Goal: Task Accomplishment & Management: Manage account settings

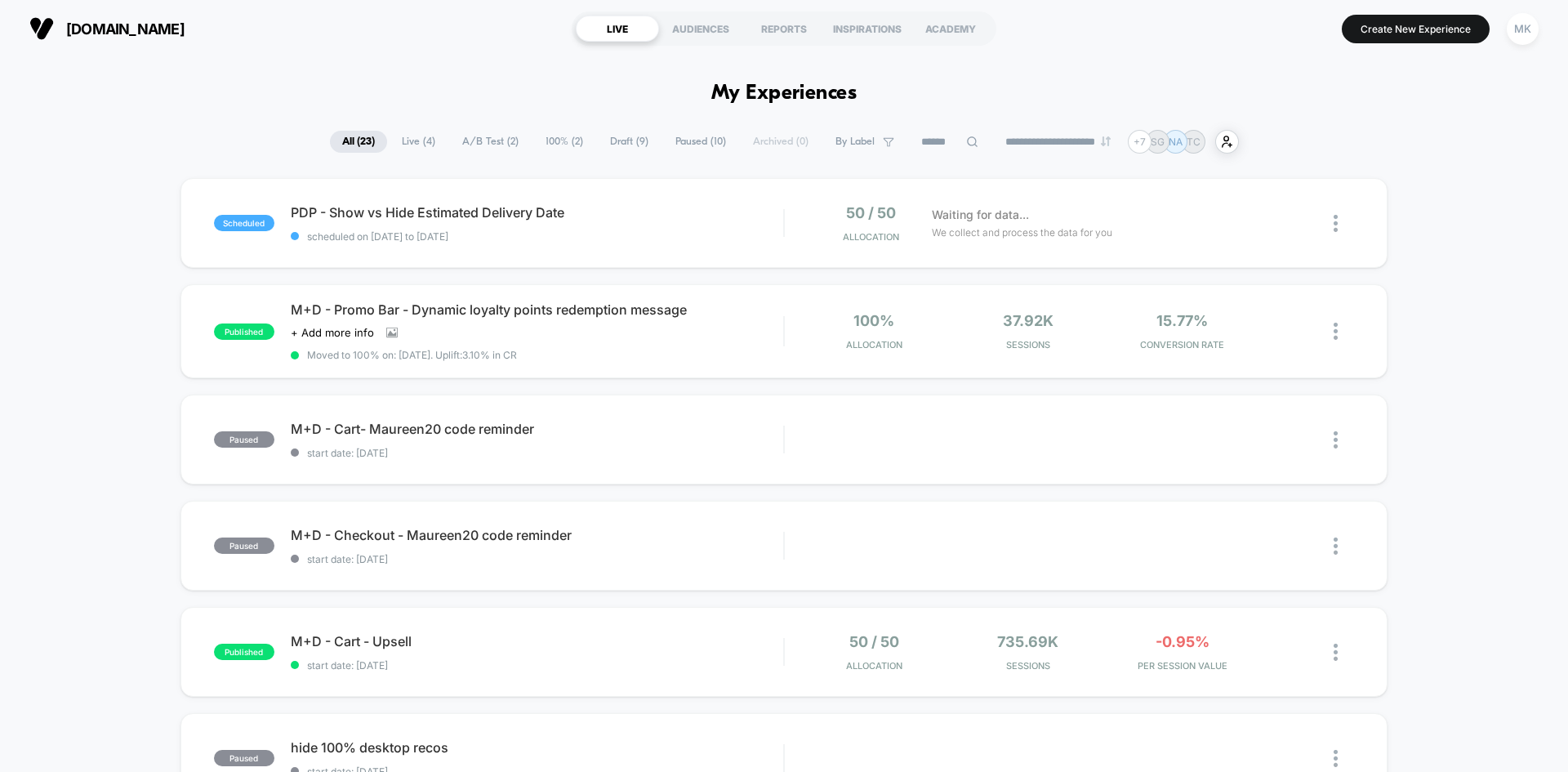
click at [129, 23] on span "[DOMAIN_NAME]" at bounding box center [125, 29] width 118 height 17
click at [852, 26] on div "INSPIRATIONS" at bounding box center [868, 28] width 83 height 26
click at [1520, 30] on div "MK" at bounding box center [1522, 28] width 32 height 32
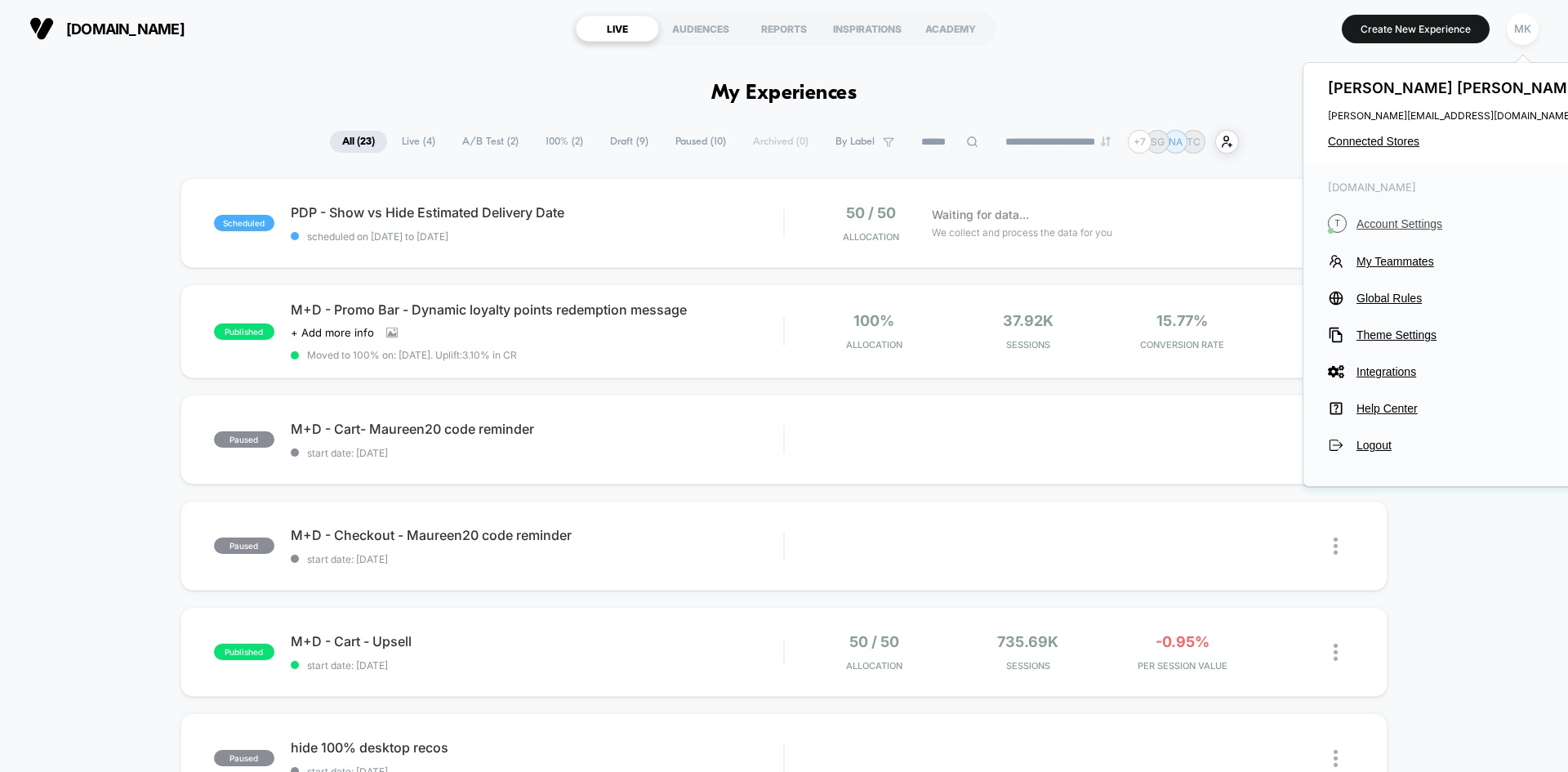
click at [1430, 232] on button "T Account Settings" at bounding box center [1457, 223] width 259 height 18
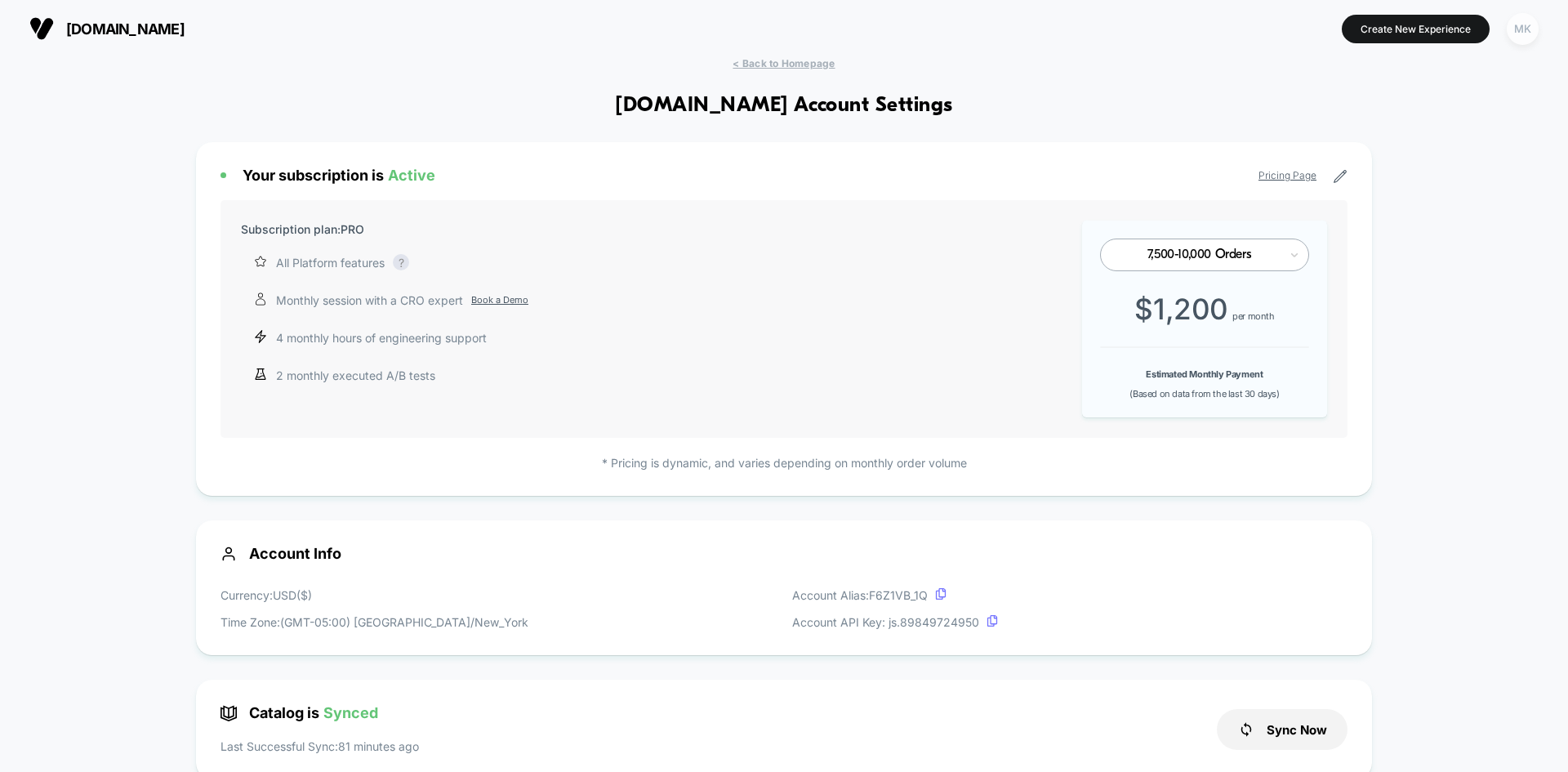
click at [1526, 44] on div "MK" at bounding box center [1522, 28] width 32 height 32
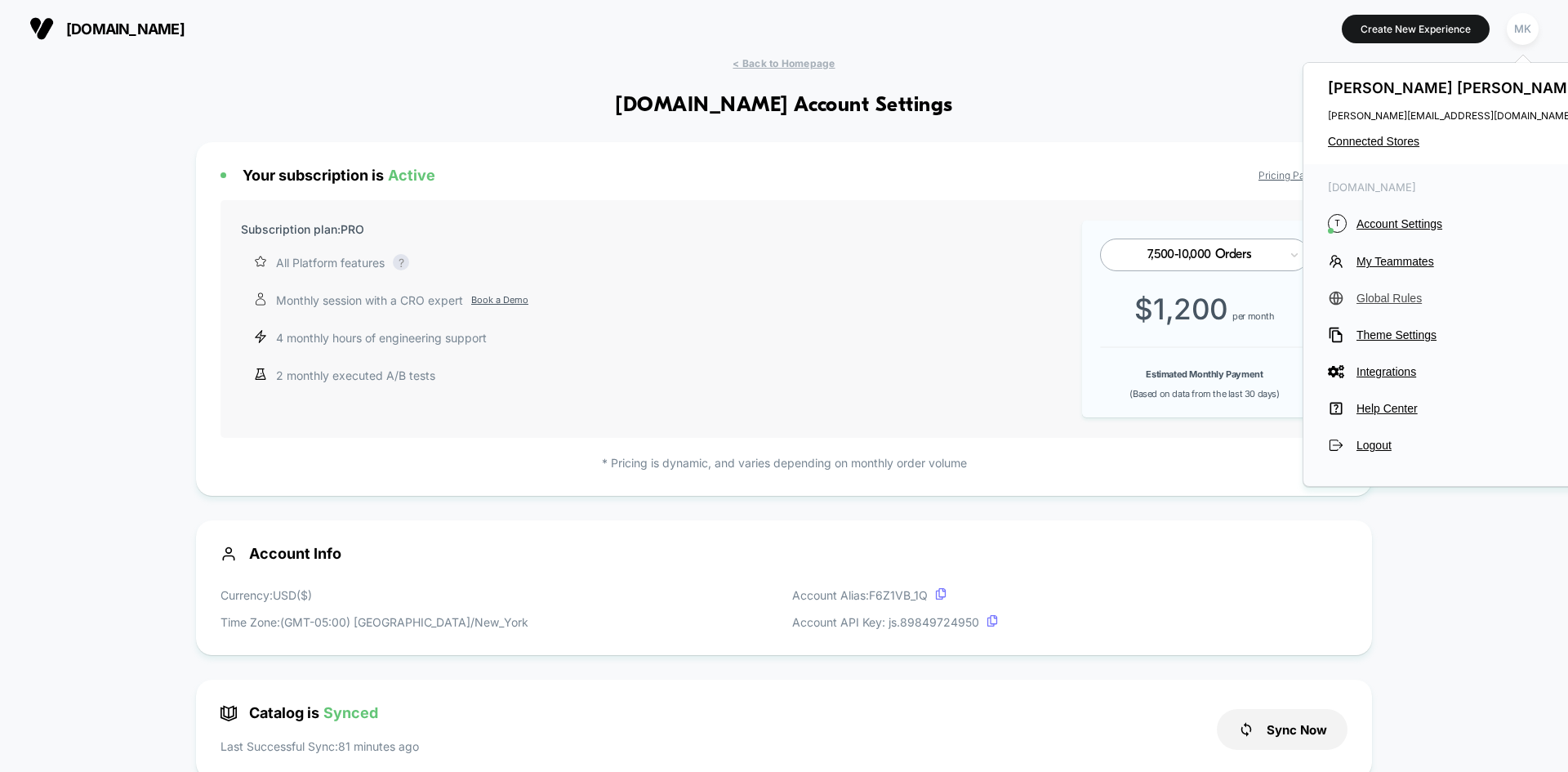
click at [1399, 305] on button "Global Rules" at bounding box center [1457, 297] width 259 height 16
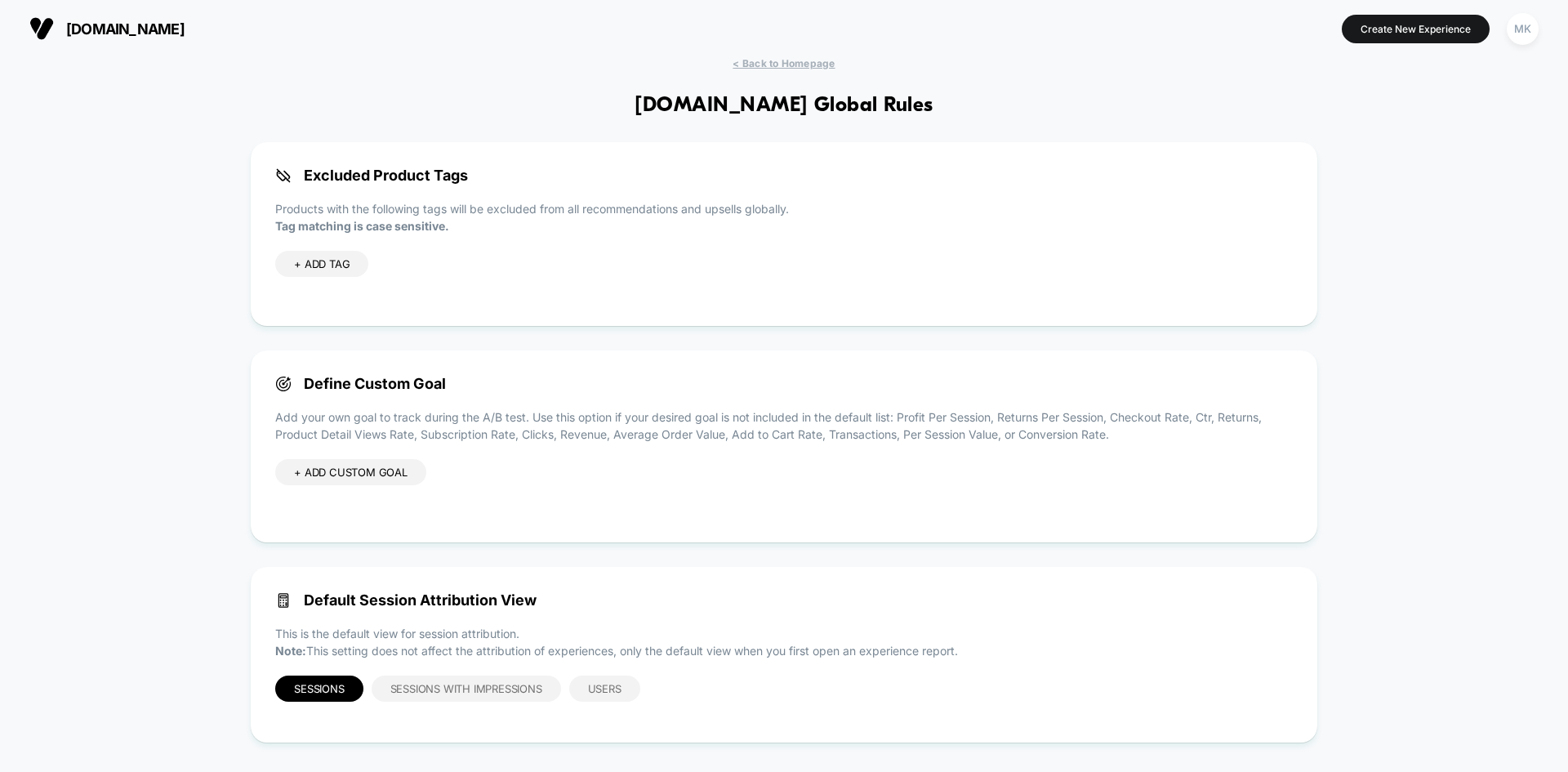
scroll to position [12, 0]
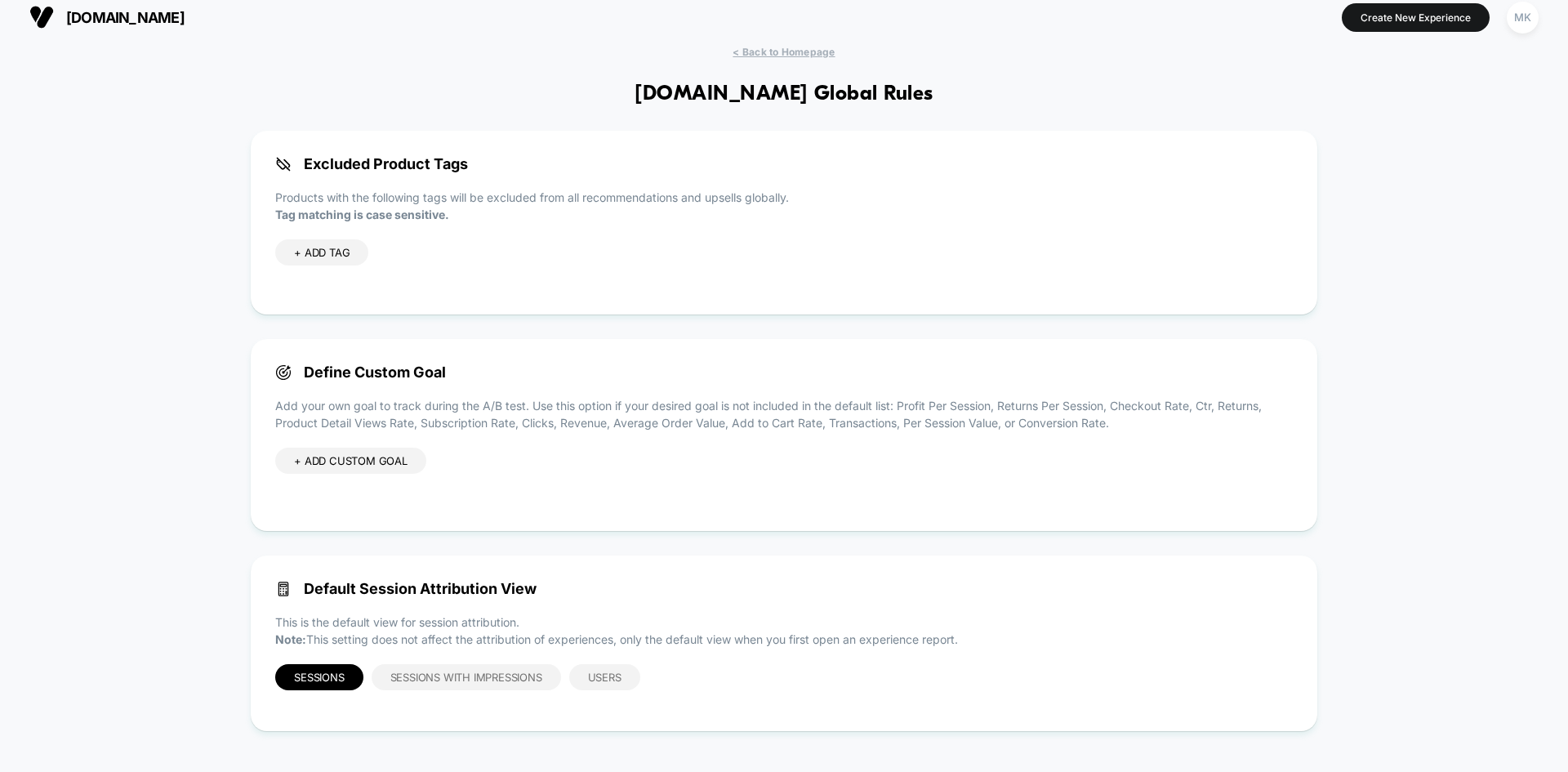
click at [1219, 476] on div "+ ADD CUSTOM GOAL" at bounding box center [784, 477] width 1018 height 59
click at [1516, 14] on div "MK" at bounding box center [1522, 17] width 32 height 32
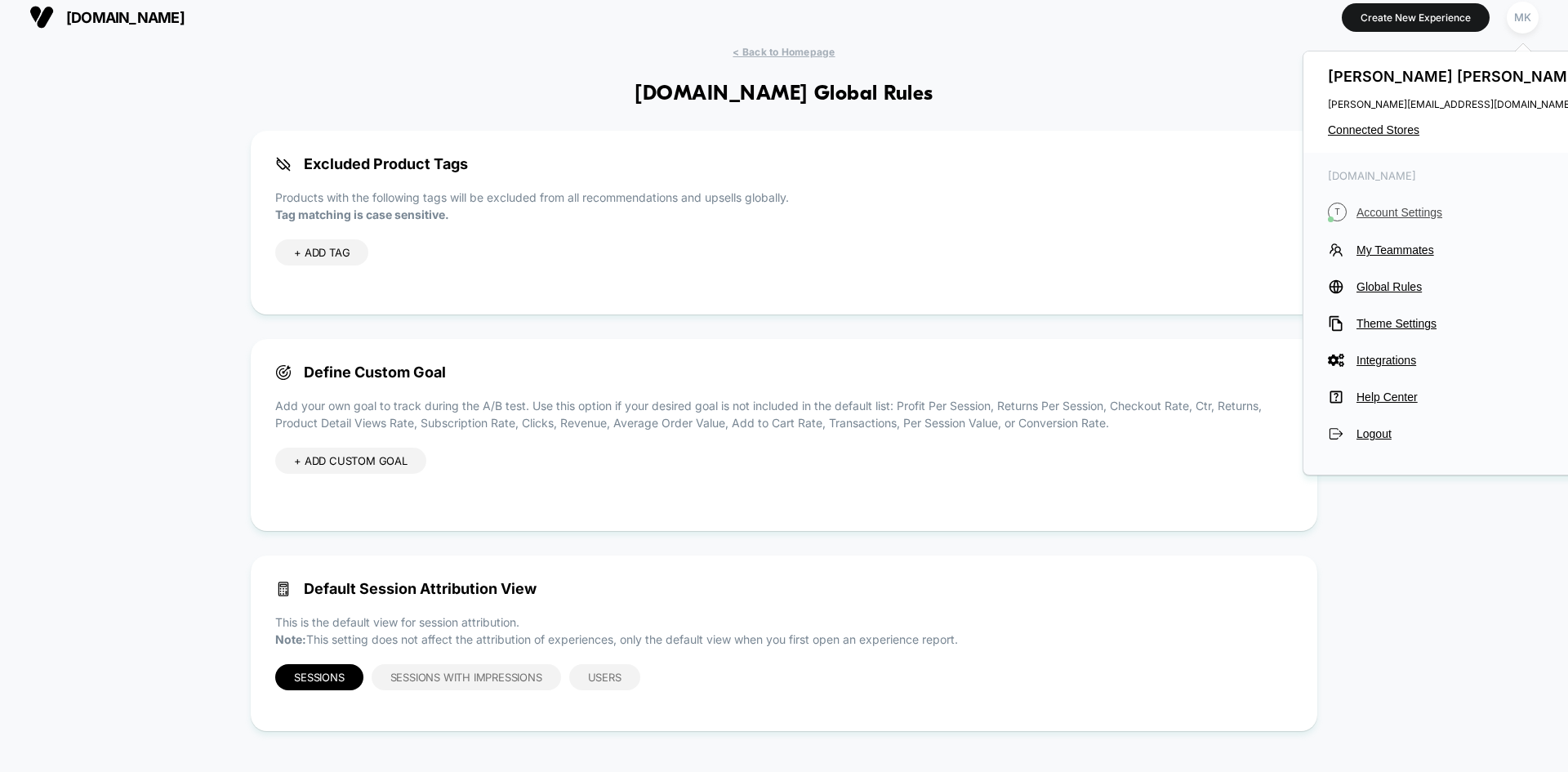
click at [1420, 212] on span "Account Settings" at bounding box center [1471, 212] width 230 height 13
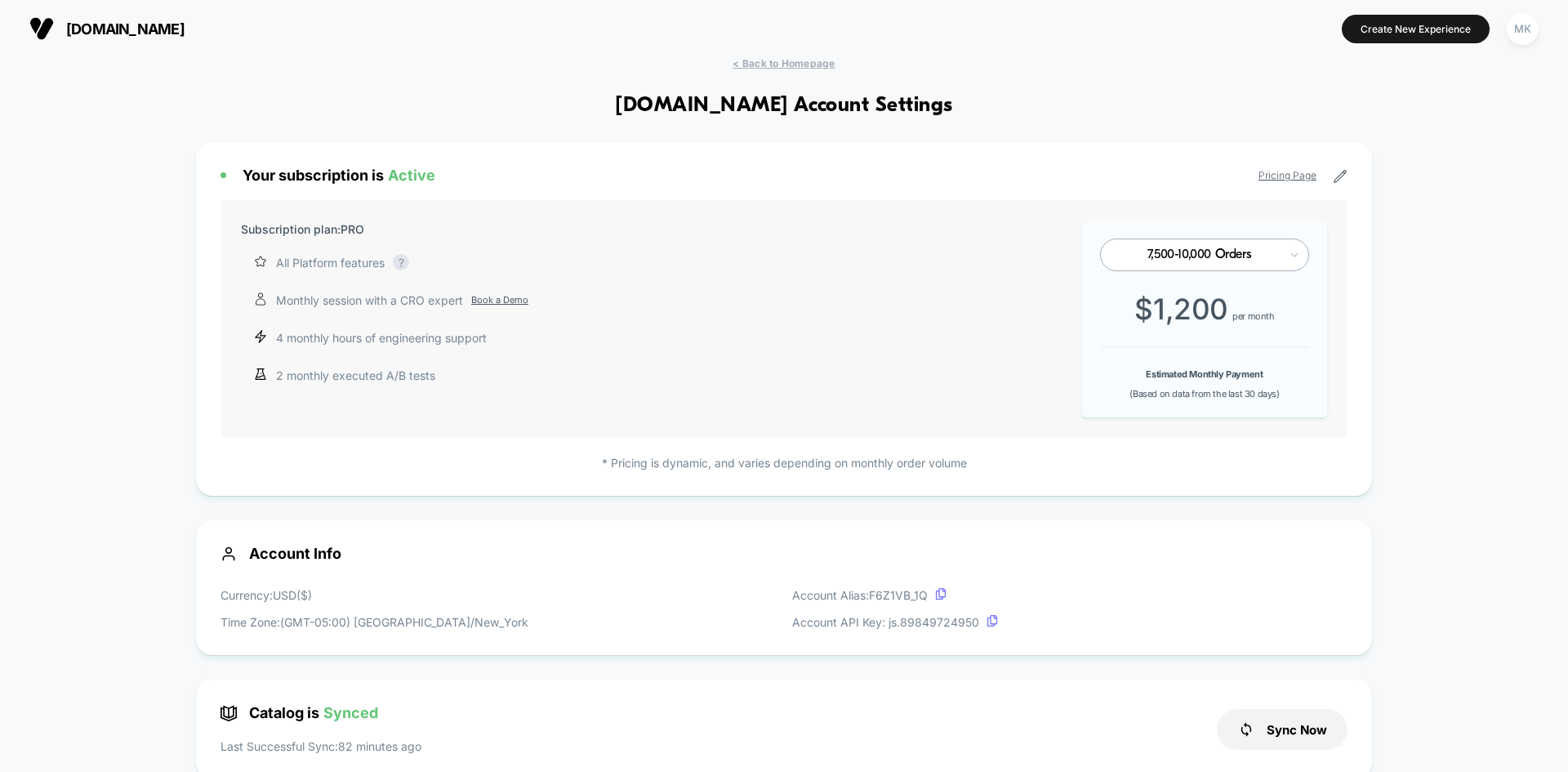
click at [1297, 178] on link "Pricing Page" at bounding box center [1288, 175] width 58 height 13
